Goal: Information Seeking & Learning: Learn about a topic

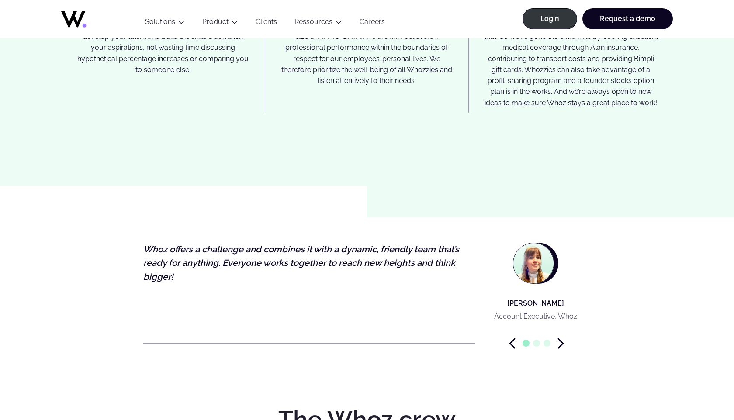
scroll to position [2569, 0]
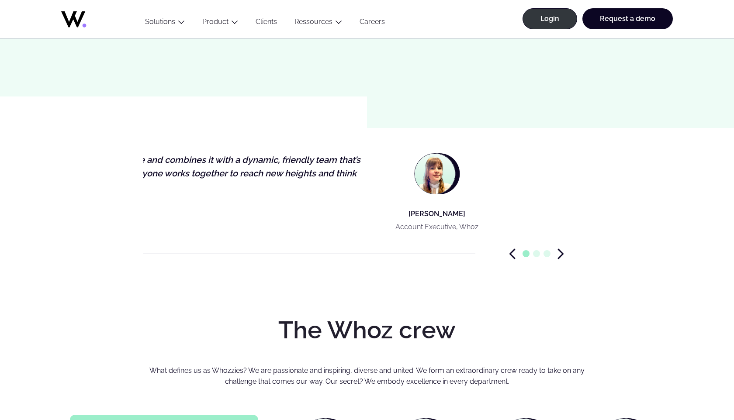
click at [410, 173] on figcaption "Clémentine Le Guyader Account Executive, Whoz" at bounding box center [437, 193] width 110 height 81
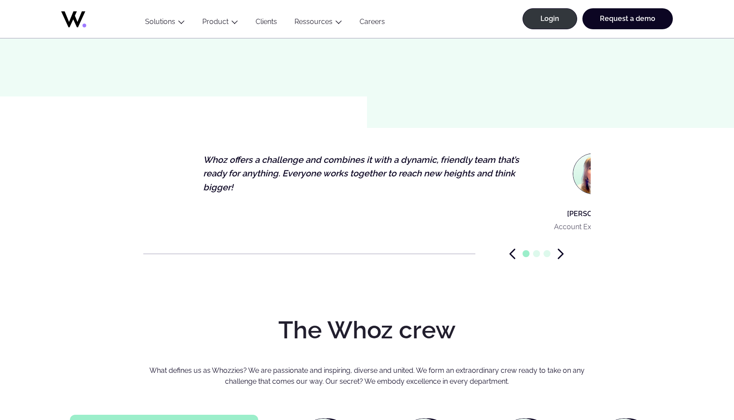
click at [410, 208] on p "Clémentine Le Guyader" at bounding box center [595, 213] width 83 height 11
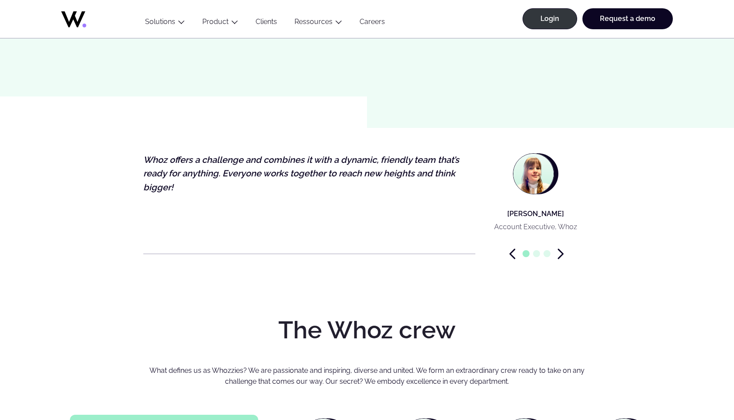
click at [410, 250] on icon "Next slide" at bounding box center [560, 254] width 4 height 9
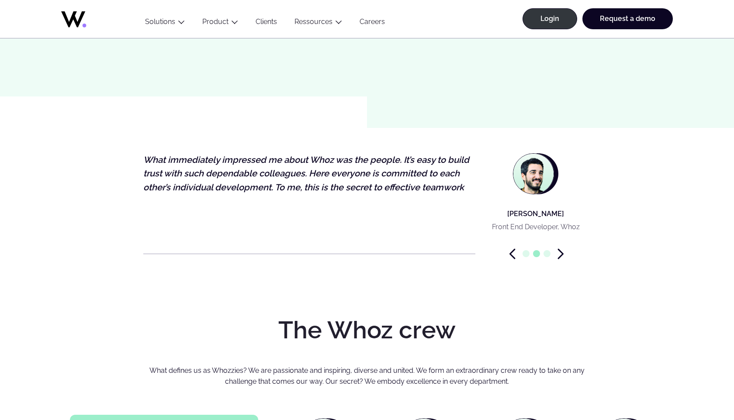
click at [410, 250] on icon "Next slide" at bounding box center [560, 254] width 4 height 9
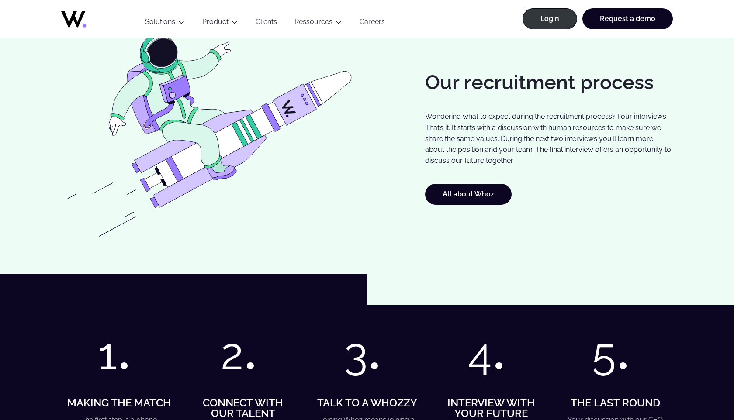
scroll to position [812, 0]
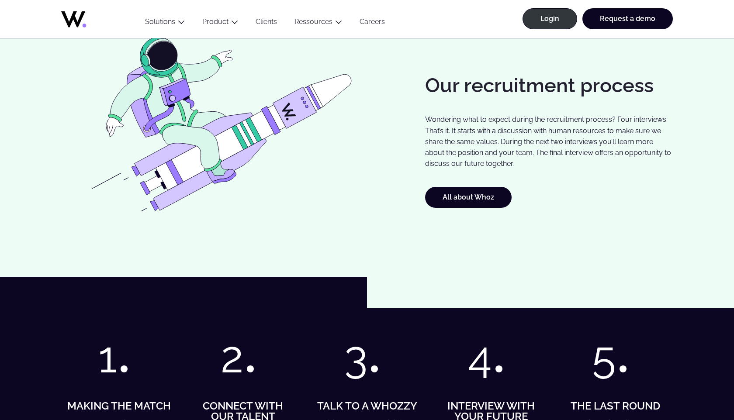
click at [264, 20] on link "Clients" at bounding box center [266, 23] width 39 height 12
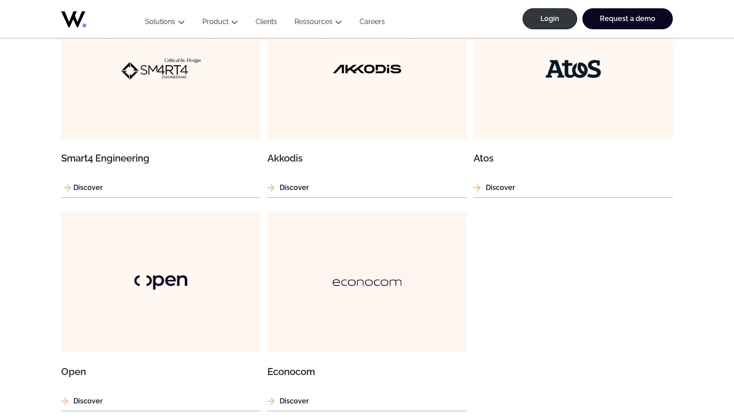
scroll to position [833, 0]
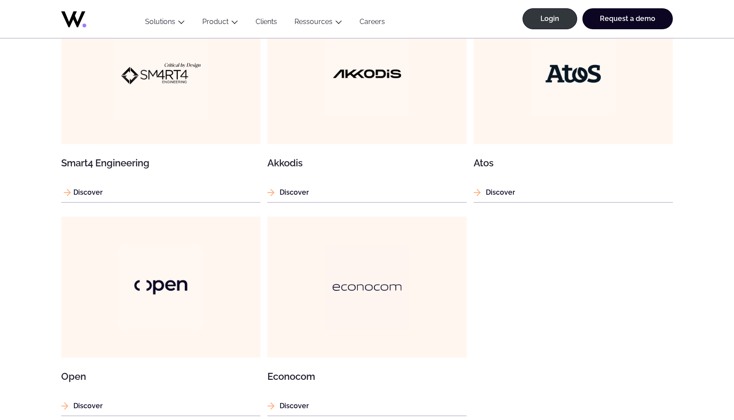
click at [158, 75] on img at bounding box center [160, 73] width 95 height 95
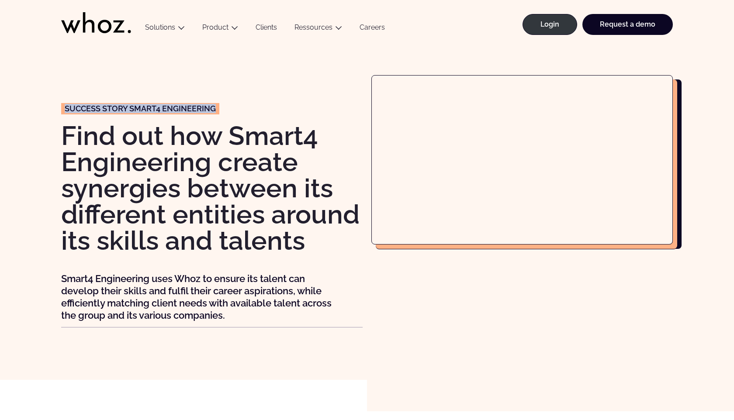
drag, startPoint x: 215, startPoint y: 107, endPoint x: 123, endPoint y: 103, distance: 92.3
click at [123, 103] on p "Success story SMART4 ENGINEERING" at bounding box center [140, 108] width 158 height 11
click at [207, 157] on h1 "Find out how Smart4 Engineering create synergies between its different entities…" at bounding box center [212, 188] width 302 height 131
click at [212, 162] on h1 "Find out how Smart4 Engineering create synergies between its different entities…" at bounding box center [212, 188] width 302 height 131
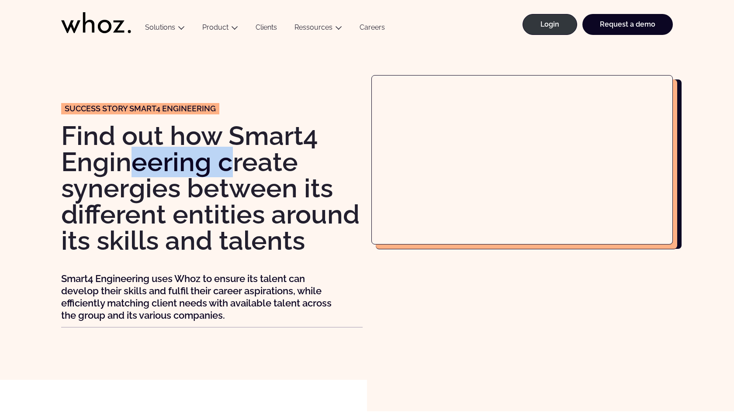
drag, startPoint x: 224, startPoint y: 163, endPoint x: 134, endPoint y: 153, distance: 90.6
click at [134, 153] on h1 "Find out how Smart4 Engineering create synergies between its different entities…" at bounding box center [212, 188] width 302 height 131
click at [203, 160] on h1 "Find out how Smart4 Engineering create synergies between its different entities…" at bounding box center [212, 188] width 302 height 131
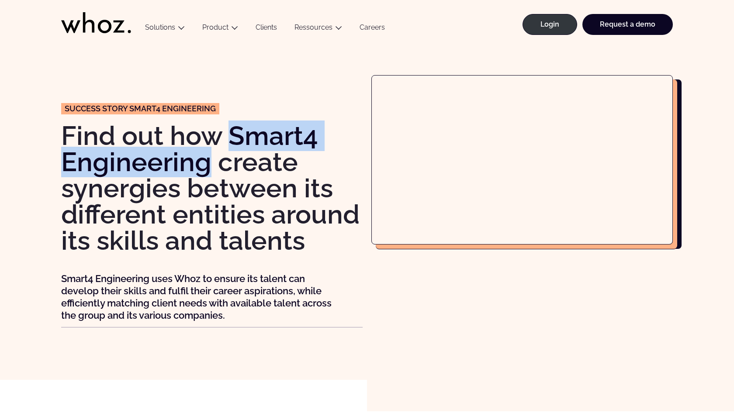
drag, startPoint x: 213, startPoint y: 161, endPoint x: 233, endPoint y: 134, distance: 34.1
click at [233, 134] on h1 "Find out how Smart4 Engineering create synergies between its different entities…" at bounding box center [212, 188] width 302 height 131
copy h1 "Smart4 Engineering"
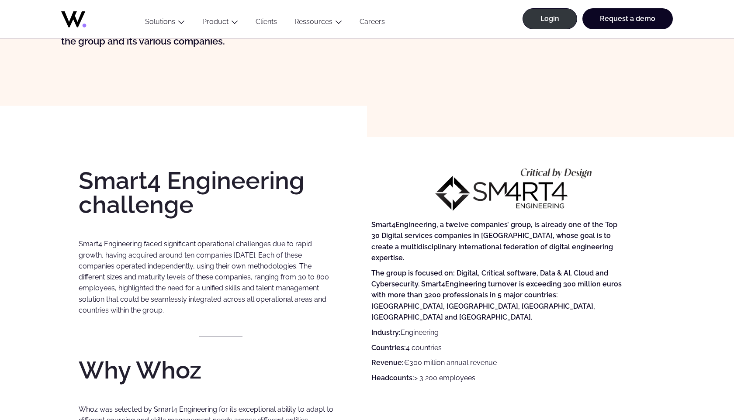
scroll to position [276, 0]
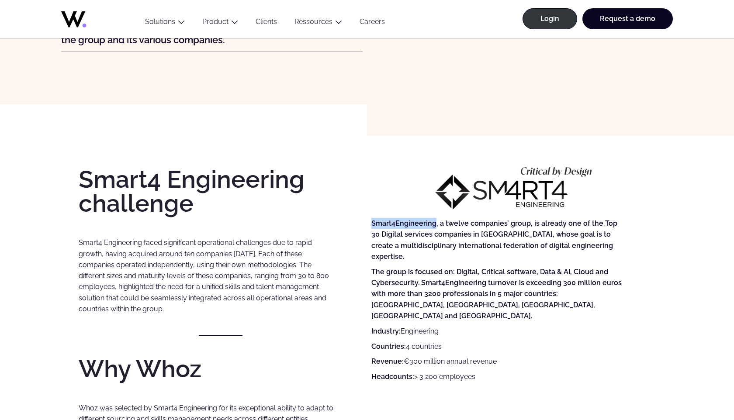
drag, startPoint x: 434, startPoint y: 222, endPoint x: 368, endPoint y: 220, distance: 66.9
click at [368, 220] on div "Smart4 Engineering challenge Smart4 Engineering faced significant operational c…" at bounding box center [367, 314] width 577 height 295
copy strong "Smart4Engineering"
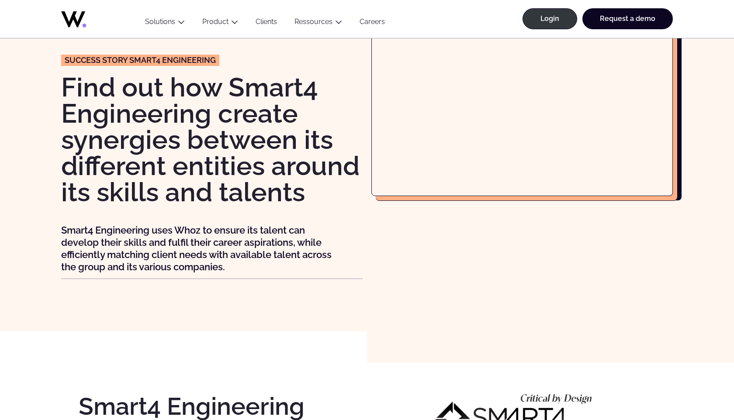
scroll to position [0, 0]
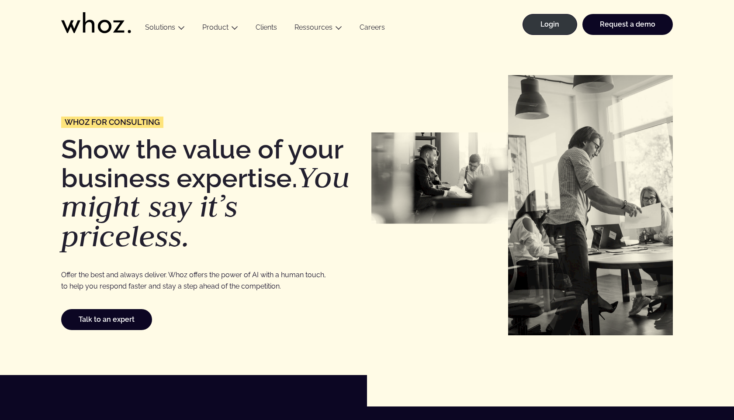
click at [108, 32] on icon at bounding box center [105, 27] width 14 height 14
